Goal: Navigation & Orientation: Understand site structure

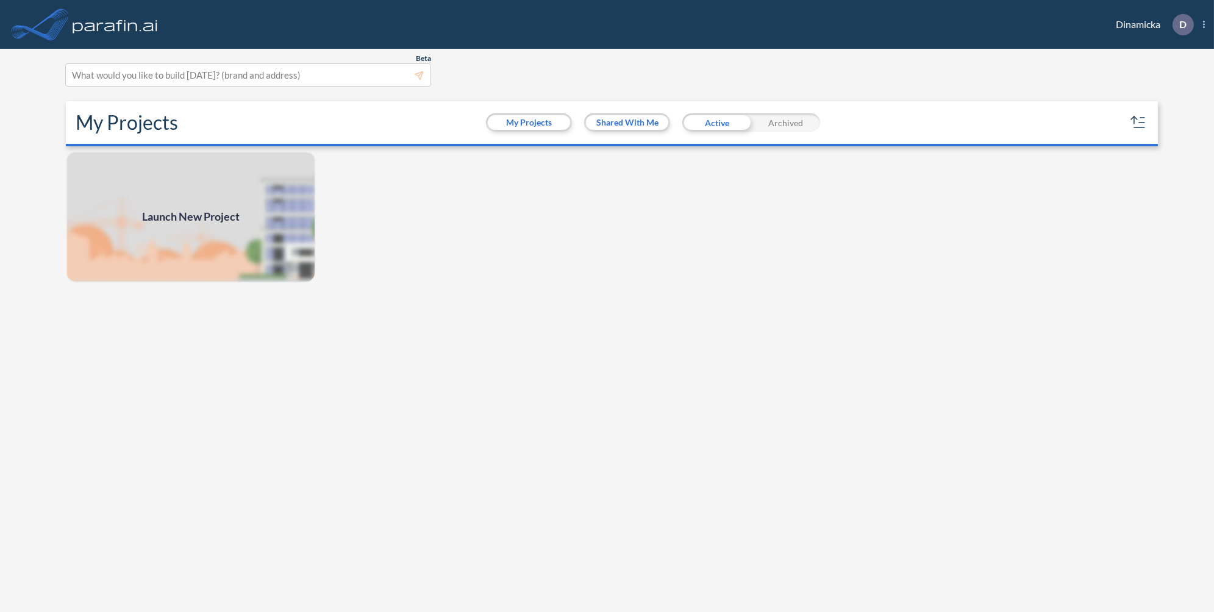
click at [1203, 27] on icon "Show More Created with sketchtool." at bounding box center [1204, 24] width 2 height 7
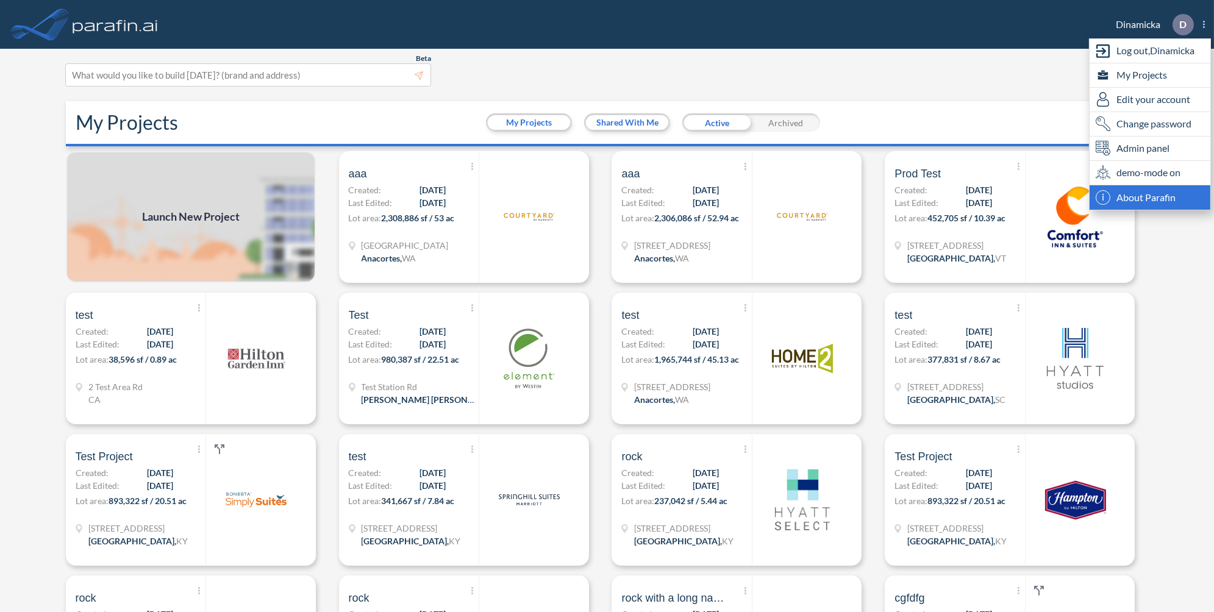
click at [1138, 195] on span "About Parafin" at bounding box center [1145, 197] width 59 height 15
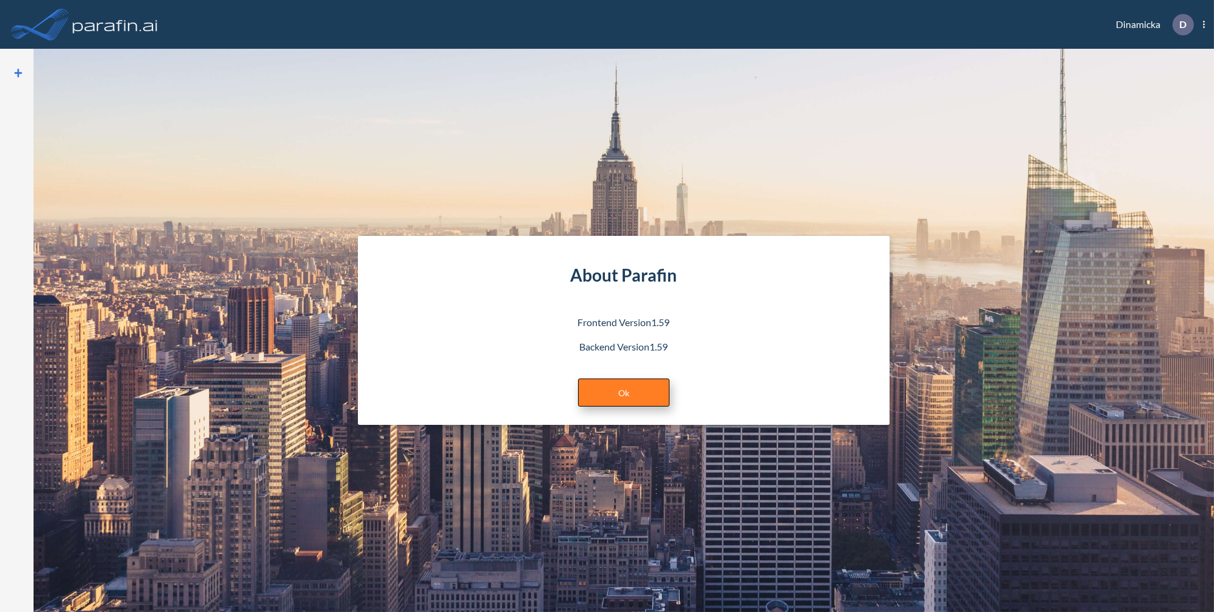
click at [634, 382] on link "Ok" at bounding box center [623, 393] width 91 height 28
